Goal: Task Accomplishment & Management: Manage account settings

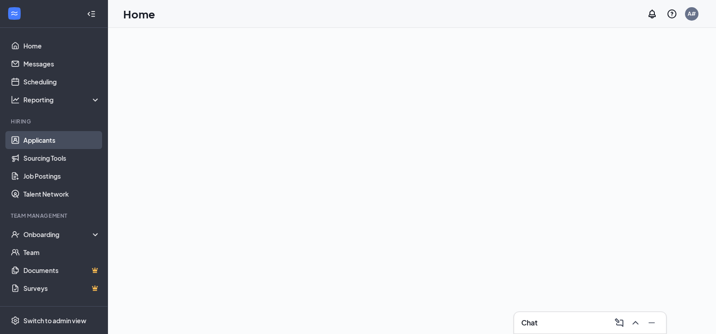
click at [52, 139] on link "Applicants" at bounding box center [61, 140] width 77 height 18
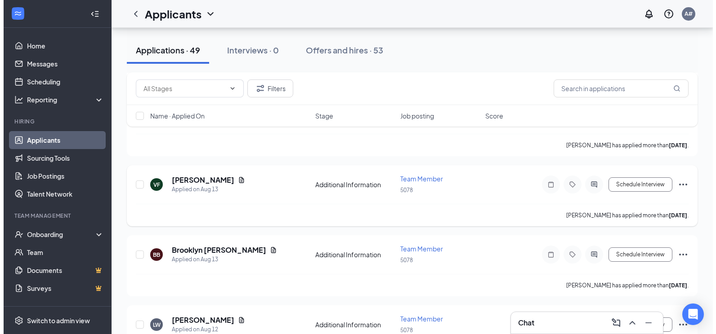
scroll to position [899, 0]
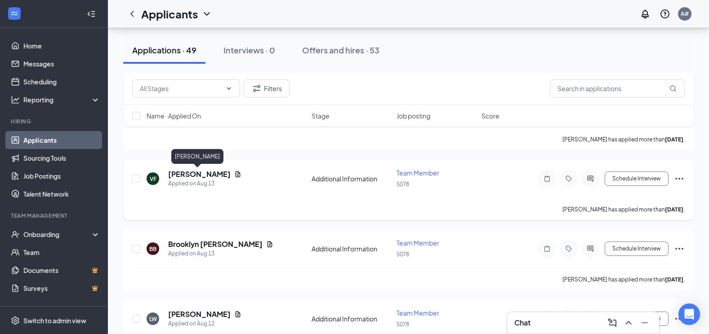
click at [202, 174] on h5 "[PERSON_NAME]" at bounding box center [199, 174] width 62 height 10
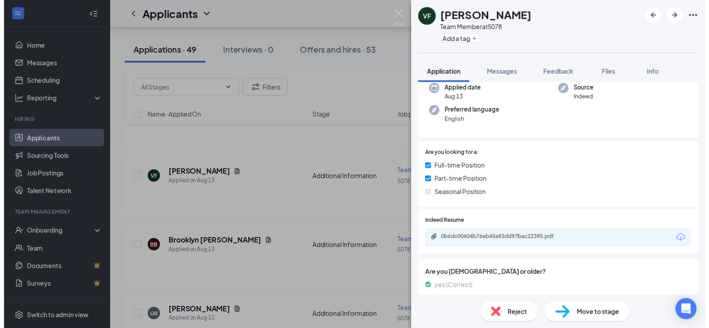
scroll to position [90, 0]
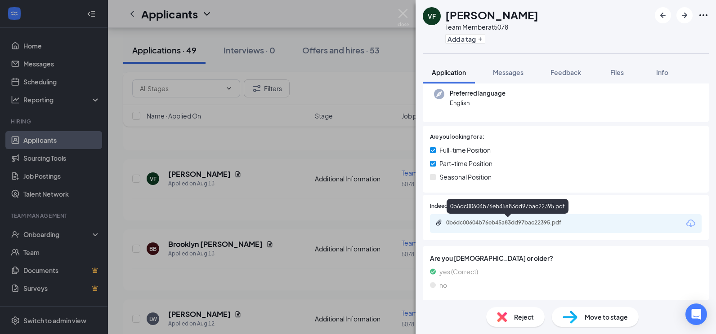
click at [569, 221] on div "0b6dc00604b76eb45a83dd97bac22395.pdf" at bounding box center [509, 222] width 126 height 7
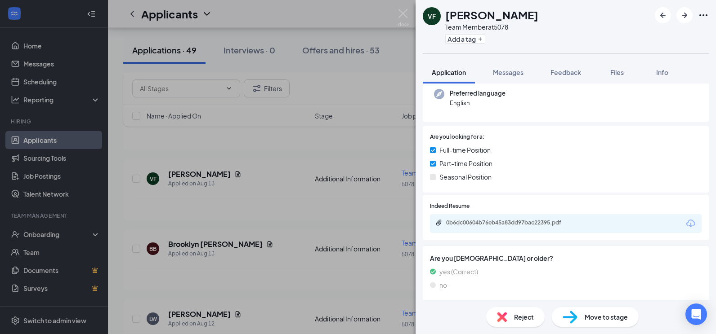
click at [395, 18] on div "VF [PERSON_NAME] Team Member at 5078 Add a tag Application Messages Feedback Fi…" at bounding box center [358, 167] width 716 height 334
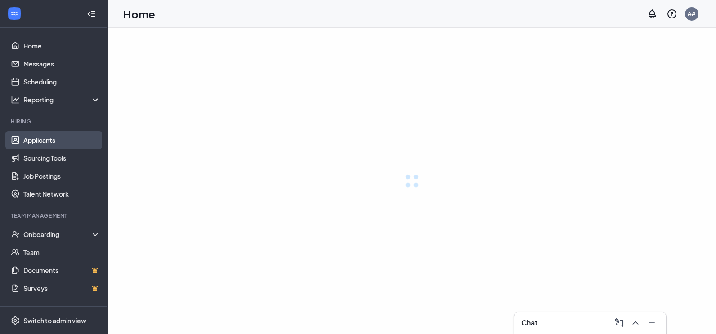
click at [55, 139] on link "Applicants" at bounding box center [61, 140] width 77 height 18
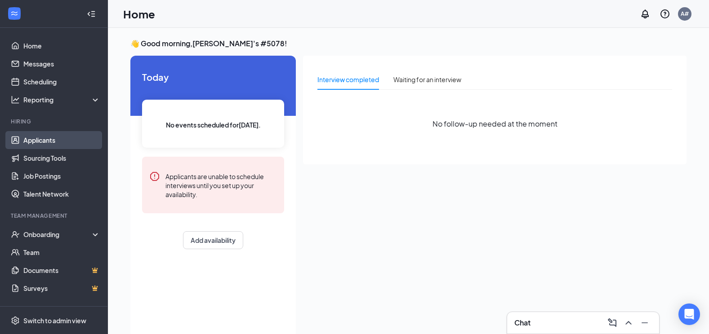
click at [25, 144] on link "Applicants" at bounding box center [61, 140] width 77 height 18
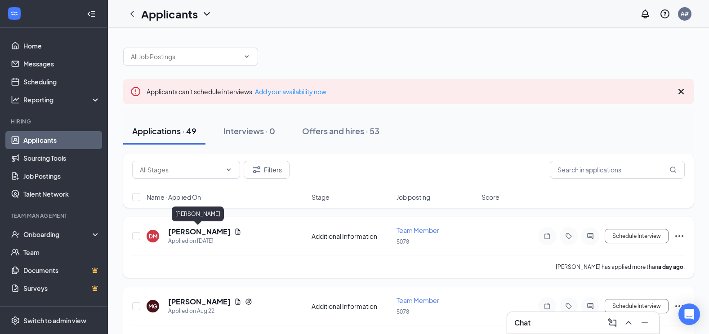
click at [212, 232] on h5 "[PERSON_NAME]" at bounding box center [199, 232] width 62 height 10
